Goal: Task Accomplishment & Management: Use online tool/utility

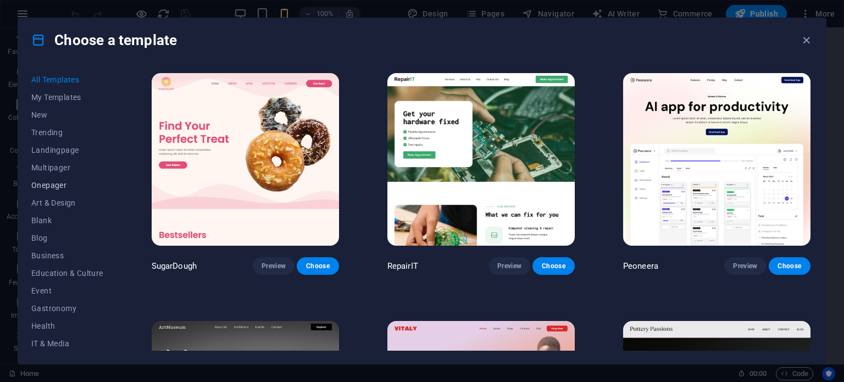
click at [44, 184] on span "Onepager" at bounding box center [67, 185] width 72 height 9
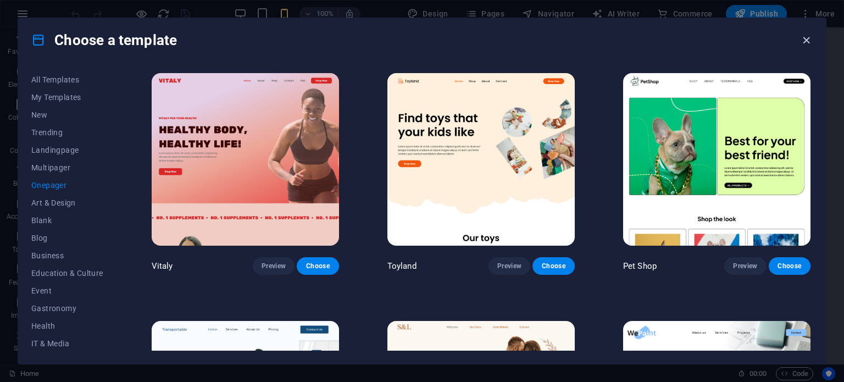
click at [806, 41] on icon "button" at bounding box center [806, 40] width 13 height 13
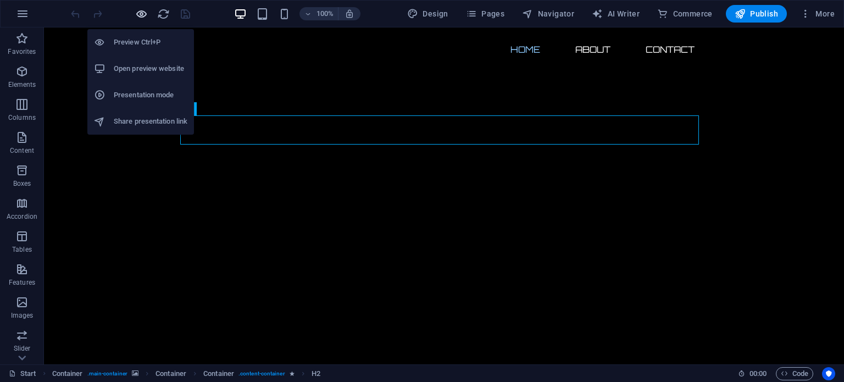
click at [140, 8] on icon "button" at bounding box center [141, 14] width 13 height 13
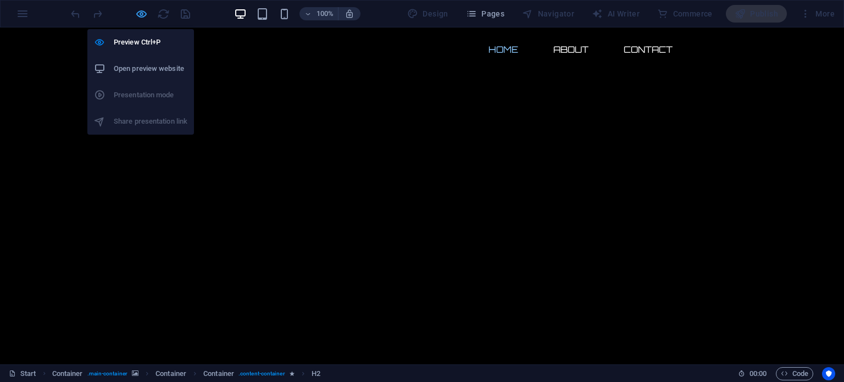
click at [140, 14] on icon "button" at bounding box center [141, 14] width 13 height 13
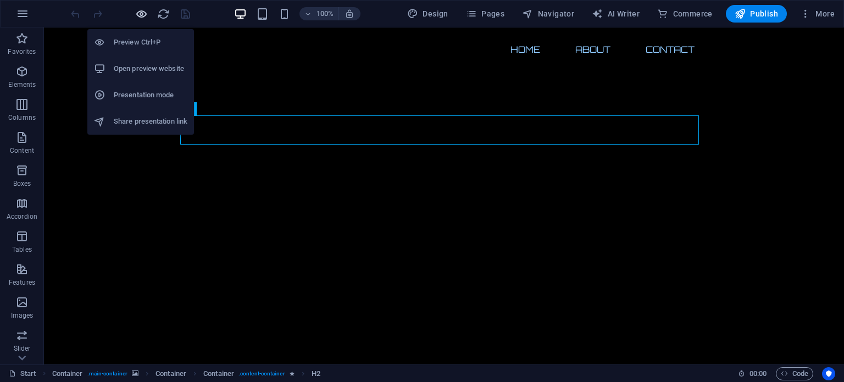
click at [138, 13] on icon "button" at bounding box center [141, 14] width 13 height 13
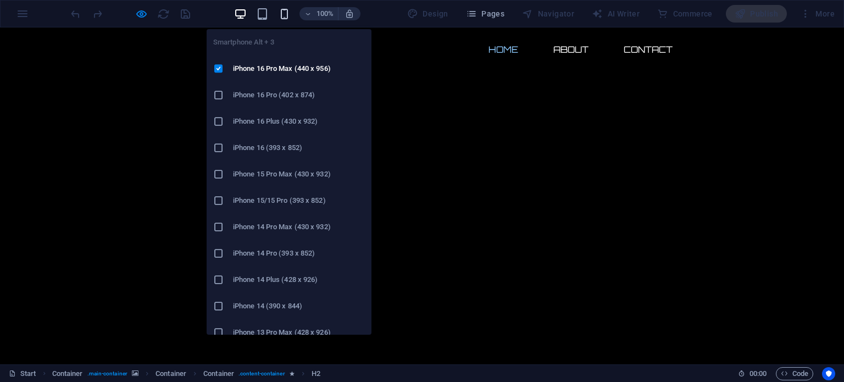
click at [288, 12] on icon "button" at bounding box center [284, 14] width 13 height 13
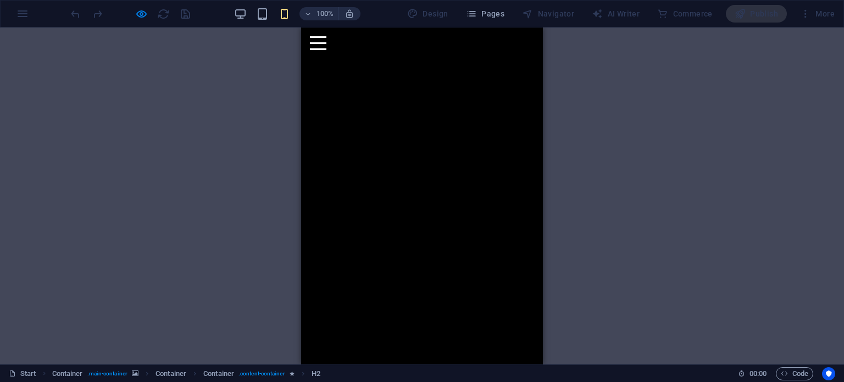
click at [279, 17] on icon "button" at bounding box center [284, 14] width 13 height 13
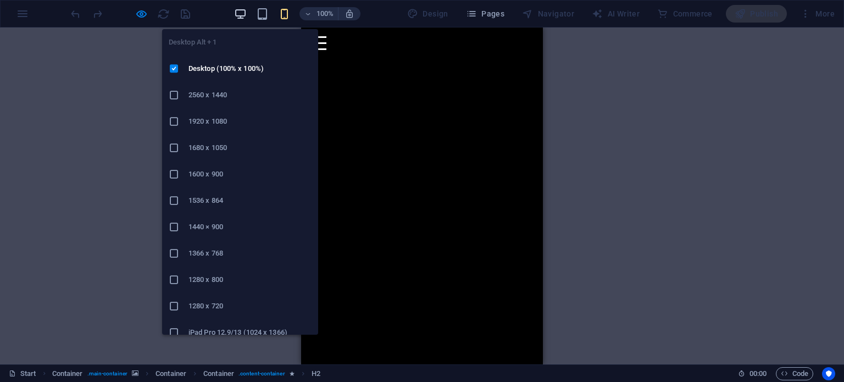
click at [242, 10] on icon "button" at bounding box center [240, 14] width 13 height 13
